Goal: Find specific page/section: Find specific page/section

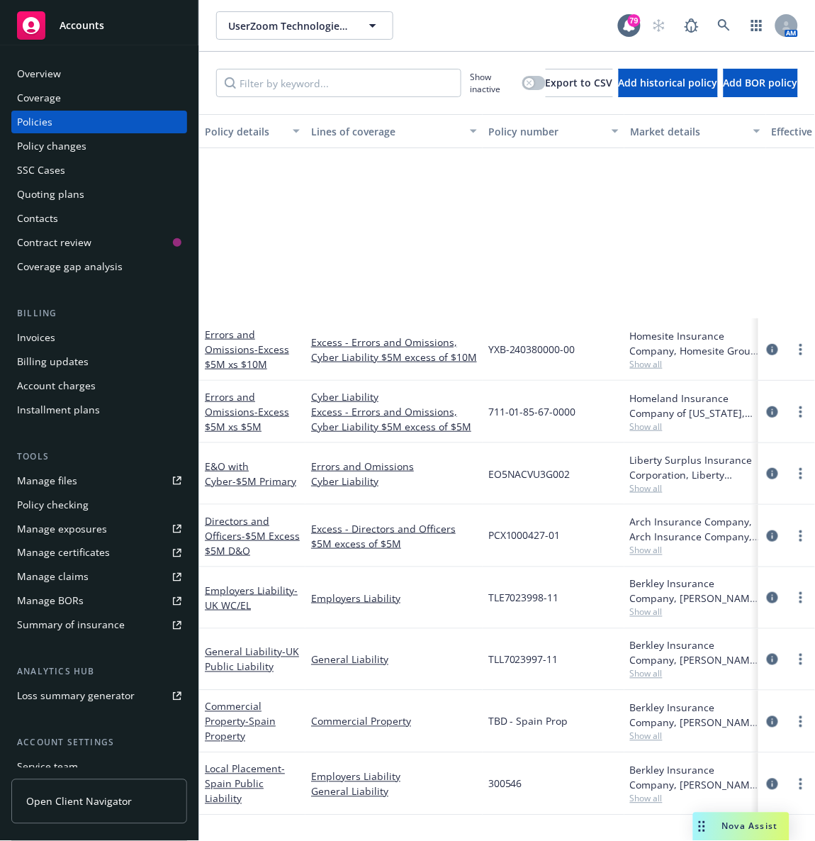
scroll to position [227, 0]
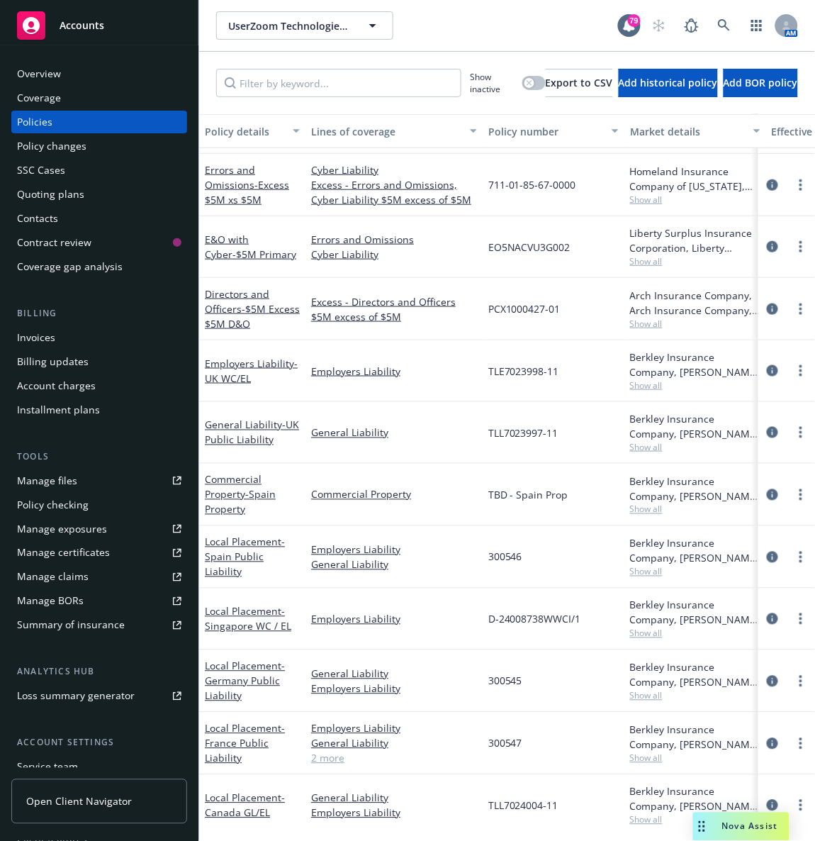
click at [484, 18] on div "UserZoom Technologies, Inc. UserZoom Technologies, Inc." at bounding box center [417, 25] width 402 height 28
click at [459, 13] on div "UserZoom Technologies, Inc. UserZoom Technologies, Inc." at bounding box center [417, 25] width 402 height 28
